Goal: Task Accomplishment & Management: Complete application form

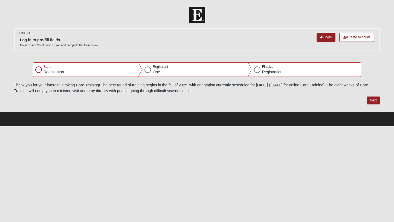
click at [39, 70] on div at bounding box center [38, 70] width 7 height 7
click at [375, 99] on button "Next" at bounding box center [373, 101] width 13 height 8
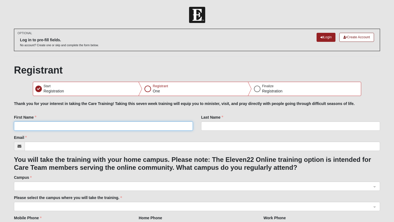
click at [113, 123] on input "First Name" at bounding box center [103, 126] width 179 height 9
type input "James"
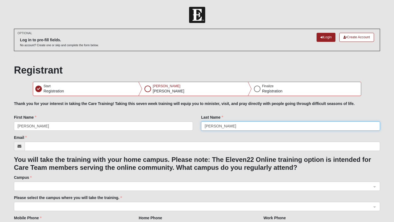
type input "Scheideman"
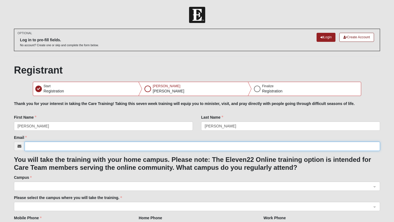
click at [38, 147] on input "Email" at bounding box center [203, 146] width 356 height 9
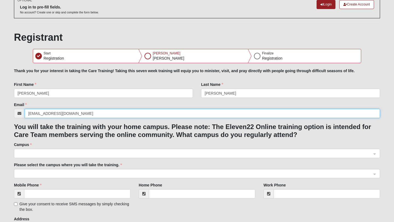
scroll to position [35, 0]
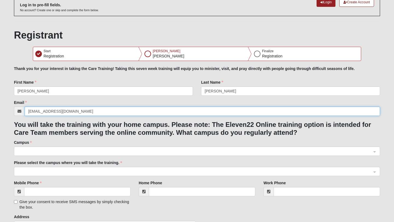
click at [377, 152] on div at bounding box center [197, 151] width 366 height 9
type input "Jimmy2Stix@hotmail.com"
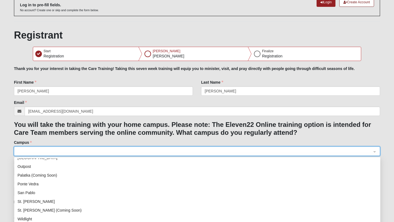
scroll to position [70, 0]
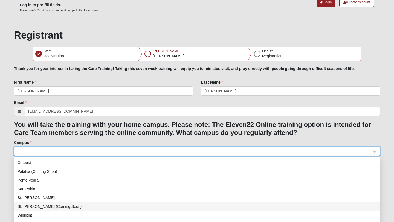
click at [85, 207] on div "St. Augustine (Coming Soon)" at bounding box center [198, 207] width 360 height 6
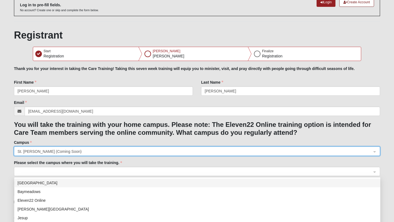
click at [183, 169] on span at bounding box center [195, 172] width 354 height 6
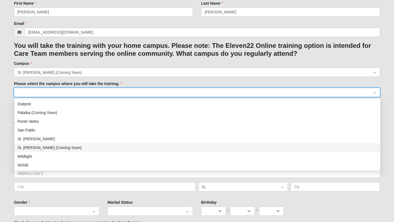
click at [93, 151] on div "St. Augustine (Coming Soon)" at bounding box center [198, 148] width 360 height 6
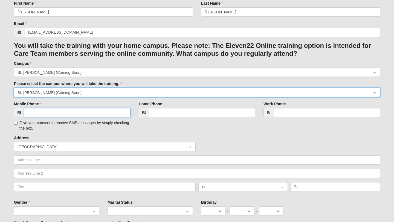
click at [42, 110] on input "Mobile Phone" at bounding box center [77, 112] width 106 height 9
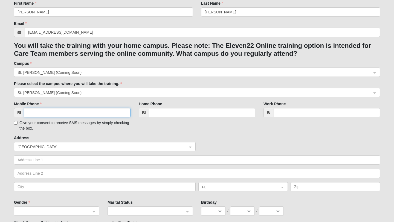
click at [54, 109] on input "Mobile Phone" at bounding box center [77, 112] width 106 height 9
type input "(808) 722-7404"
click at [165, 134] on div "Mobile Phone (808) 722-7404 Give your consent to receive SMS messages by simply…" at bounding box center [197, 118] width 374 height 34
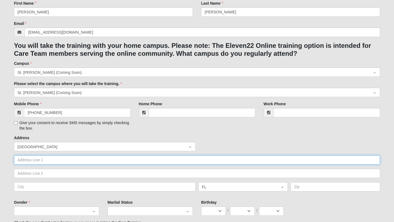
click at [84, 160] on input "text" at bounding box center [197, 159] width 366 height 9
type input "1000 Windward Way"
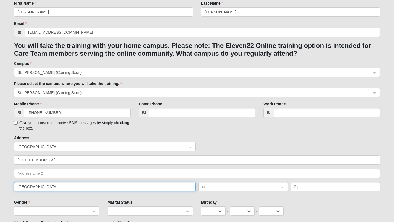
type input "St Augustine"
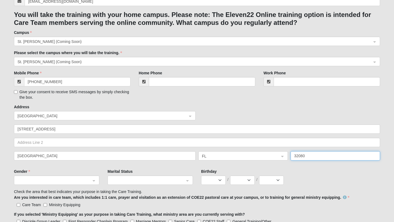
scroll to position [146, 0]
click at [44, 179] on span at bounding box center [54, 180] width 73 height 6
type input "32080"
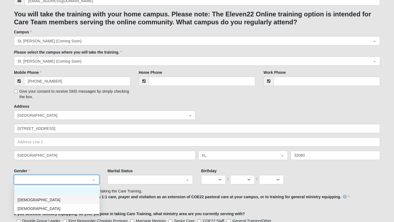
click at [33, 202] on div "Male" at bounding box center [57, 200] width 79 height 6
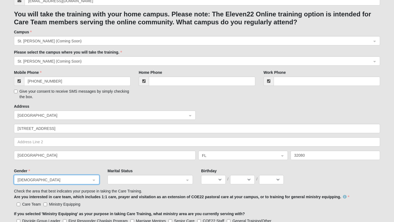
click at [134, 181] on span at bounding box center [147, 180] width 73 height 6
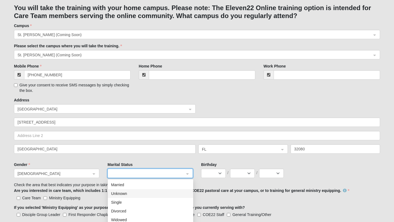
scroll to position [153, 0]
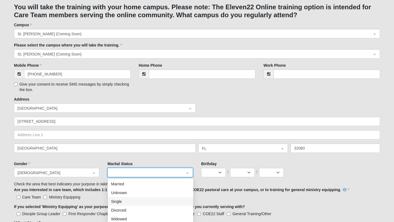
click at [135, 200] on div "Single" at bounding box center [150, 202] width 79 height 6
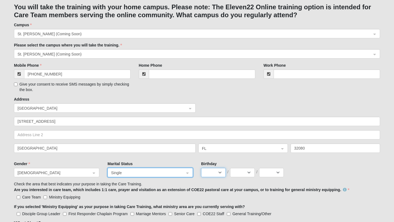
click at [213, 172] on select "Jan Feb Mar Apr May Jun Jul Aug Sep Oct Nov Dec" at bounding box center [213, 172] width 25 height 9
select select "9"
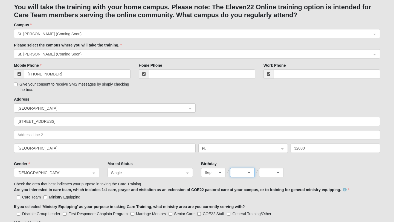
click at [245, 177] on select "1 2 3 4 5 6 7 8 9 10 11 12 13 14 15 16 17 18 19 20 21 22 23 24 25 26 27 28 29 30" at bounding box center [242, 172] width 25 height 9
select select "5"
click at [266, 173] on select "2025 2024 2023 2022 2021 2020 2019 2018 2017 2016 2015 2014 2013 2012 2011 2010…" at bounding box center [271, 172] width 25 height 9
select select "2002"
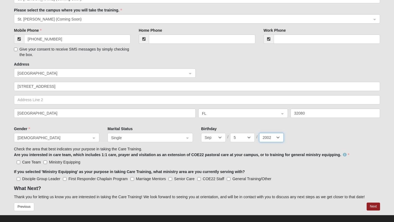
scroll to position [188, 0]
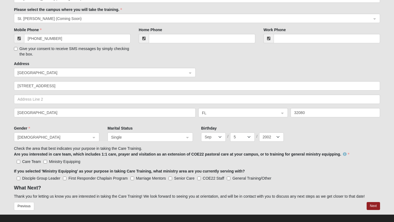
click at [42, 161] on div "Care Team Ministry Equipping" at bounding box center [197, 161] width 366 height 6
click at [45, 161] on input "Ministry Equipping" at bounding box center [46, 162] width 4 height 4
checkbox input "true"
click at [229, 179] on input "General Training/Other" at bounding box center [229, 179] width 4 height 4
checkbox input "true"
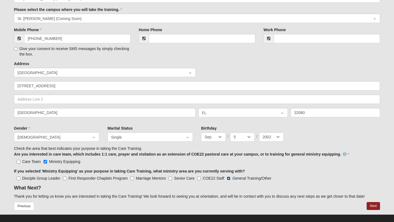
scroll to position [195, 0]
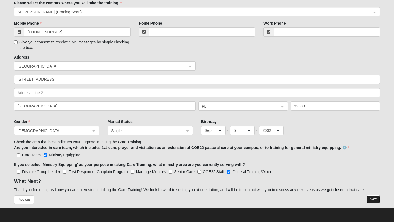
click at [372, 201] on button "Next" at bounding box center [373, 200] width 13 height 8
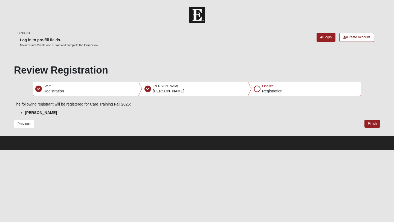
scroll to position [0, 0]
click at [374, 124] on button "Finish" at bounding box center [373, 124] width 16 height 8
